Goal: Task Accomplishment & Management: Manage account settings

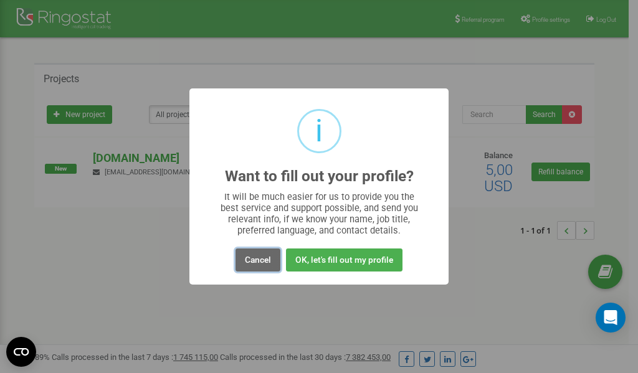
click at [250, 263] on button "Cancel" at bounding box center [257, 259] width 45 height 23
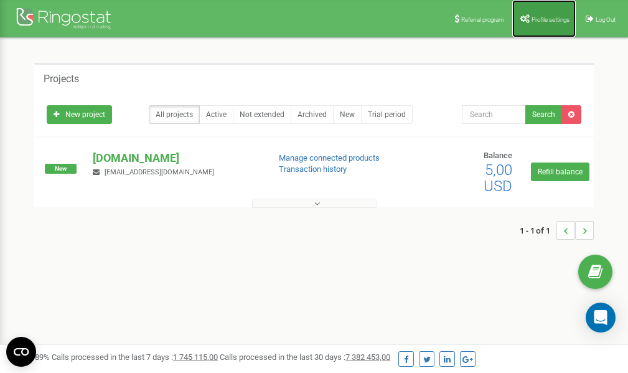
click at [546, 15] on link "Profile settings" at bounding box center [545, 18] width 64 height 37
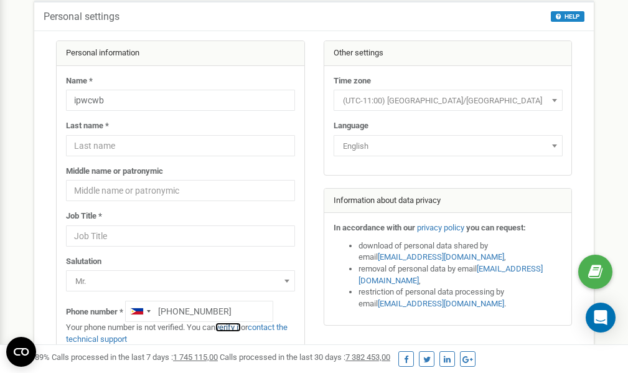
click at [232, 327] on link "verify it" at bounding box center [228, 327] width 26 height 9
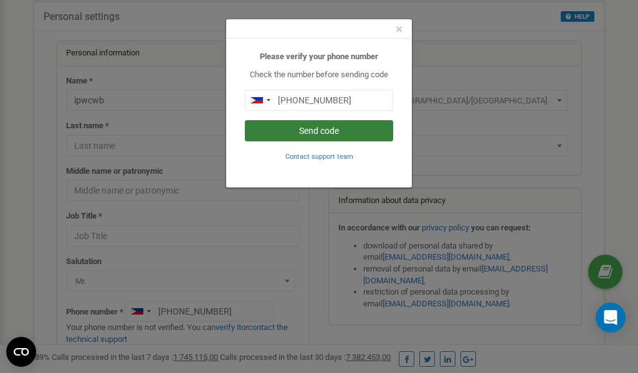
click at [289, 134] on button "Send code" at bounding box center [319, 130] width 148 height 21
